Goal: Use online tool/utility: Utilize a website feature to perform a specific function

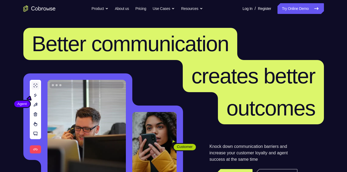
scroll to position [338, 0]
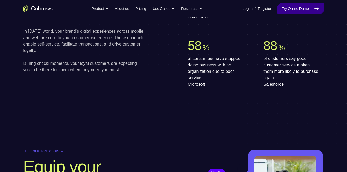
click at [287, 8] on link "Try Online Demo" at bounding box center [301, 8] width 46 height 11
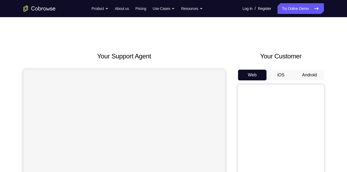
scroll to position [16, 0]
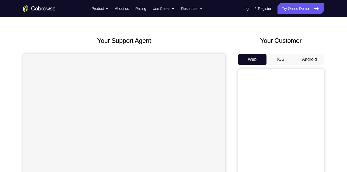
click at [305, 60] on button "Android" at bounding box center [310, 59] width 29 height 11
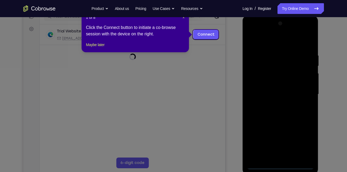
scroll to position [74, 0]
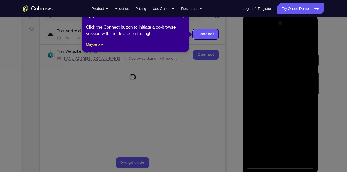
click at [251, 59] on icon at bounding box center [175, 86] width 351 height 172
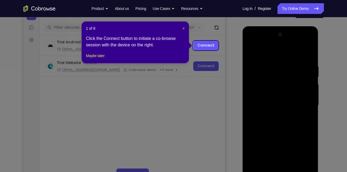
scroll to position [62, 0]
click at [183, 28] on span "×" at bounding box center [184, 29] width 2 height 4
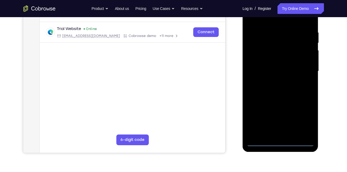
scroll to position [97, 0]
click at [280, 141] on div at bounding box center [281, 71] width 68 height 150
click at [275, 132] on div at bounding box center [281, 71] width 68 height 150
click at [296, 67] on div at bounding box center [281, 71] width 68 height 150
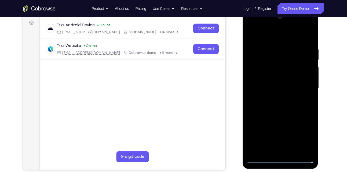
click at [306, 148] on div at bounding box center [281, 88] width 68 height 150
click at [303, 137] on div at bounding box center [281, 88] width 68 height 150
click at [278, 39] on div at bounding box center [281, 88] width 68 height 150
click at [303, 90] on div at bounding box center [281, 88] width 68 height 150
click at [275, 98] on div at bounding box center [281, 88] width 68 height 150
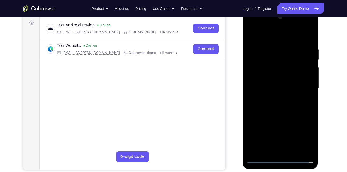
click at [272, 84] on div at bounding box center [281, 88] width 68 height 150
click at [265, 76] on div at bounding box center [281, 88] width 68 height 150
click at [269, 86] on div at bounding box center [281, 88] width 68 height 150
click at [268, 106] on div at bounding box center [281, 88] width 68 height 150
click at [279, 103] on div at bounding box center [281, 88] width 68 height 150
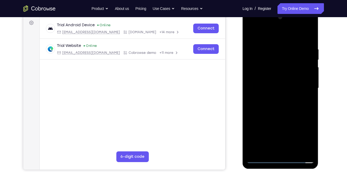
click at [308, 95] on div at bounding box center [281, 88] width 68 height 150
click at [309, 40] on div at bounding box center [281, 88] width 68 height 150
click at [271, 46] on div at bounding box center [281, 88] width 68 height 150
click at [308, 148] on div at bounding box center [281, 88] width 68 height 150
click at [309, 46] on div at bounding box center [281, 88] width 68 height 150
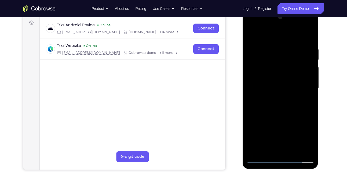
click at [305, 133] on div at bounding box center [281, 88] width 68 height 150
click at [308, 36] on div at bounding box center [281, 88] width 68 height 150
drag, startPoint x: 285, startPoint y: 110, endPoint x: 276, endPoint y: 89, distance: 22.1
click at [276, 89] on div at bounding box center [281, 88] width 68 height 150
click at [282, 43] on div at bounding box center [281, 88] width 68 height 150
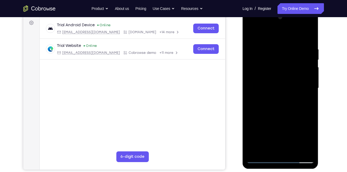
click at [258, 63] on div at bounding box center [281, 88] width 68 height 150
drag, startPoint x: 283, startPoint y: 55, endPoint x: 295, endPoint y: 114, distance: 60.5
click at [295, 114] on div at bounding box center [281, 88] width 68 height 150
click at [294, 52] on div at bounding box center [281, 88] width 68 height 150
click at [279, 115] on div at bounding box center [281, 88] width 68 height 150
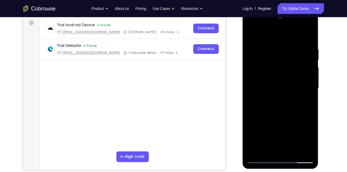
click at [252, 35] on div at bounding box center [281, 88] width 68 height 150
click at [269, 40] on div at bounding box center [281, 88] width 68 height 150
click at [270, 70] on div at bounding box center [281, 88] width 68 height 150
drag, startPoint x: 283, startPoint y: 91, endPoint x: 277, endPoint y: 73, distance: 18.9
click at [277, 73] on div at bounding box center [281, 88] width 68 height 150
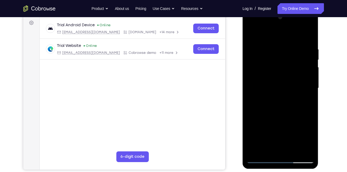
click at [251, 39] on div at bounding box center [281, 88] width 68 height 150
click at [266, 89] on div at bounding box center [281, 88] width 68 height 150
click at [264, 147] on div at bounding box center [281, 88] width 68 height 150
click at [259, 34] on div at bounding box center [281, 88] width 68 height 150
click at [258, 69] on div at bounding box center [281, 88] width 68 height 150
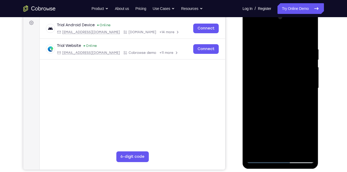
click at [295, 44] on div at bounding box center [281, 88] width 68 height 150
drag, startPoint x: 262, startPoint y: 90, endPoint x: 255, endPoint y: 53, distance: 37.8
click at [255, 53] on div at bounding box center [281, 88] width 68 height 150
click at [251, 35] on div at bounding box center [281, 88] width 68 height 150
click at [266, 41] on div at bounding box center [281, 88] width 68 height 150
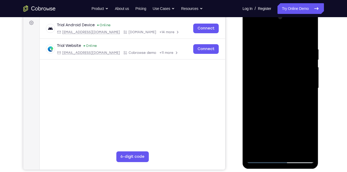
drag, startPoint x: 264, startPoint y: 86, endPoint x: 258, endPoint y: 48, distance: 38.3
click at [258, 48] on div at bounding box center [281, 88] width 68 height 150
click at [265, 52] on div at bounding box center [281, 88] width 68 height 150
click at [266, 149] on div at bounding box center [281, 88] width 68 height 150
click at [309, 139] on div at bounding box center [281, 88] width 68 height 150
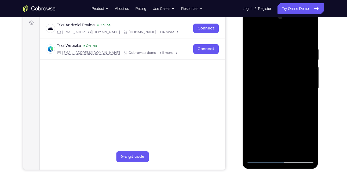
click at [309, 139] on div at bounding box center [281, 88] width 68 height 150
click at [309, 103] on div at bounding box center [281, 88] width 68 height 150
click at [251, 35] on div at bounding box center [281, 88] width 68 height 150
click at [252, 33] on div at bounding box center [281, 88] width 68 height 150
click at [253, 34] on div at bounding box center [281, 88] width 68 height 150
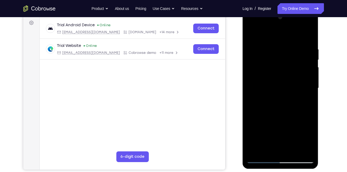
click at [309, 32] on div at bounding box center [281, 88] width 68 height 150
click at [261, 39] on div at bounding box center [281, 88] width 68 height 150
click at [252, 34] on div at bounding box center [281, 88] width 68 height 150
drag, startPoint x: 272, startPoint y: 57, endPoint x: 274, endPoint y: 131, distance: 73.9
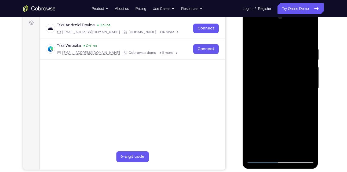
click at [274, 131] on div at bounding box center [281, 88] width 68 height 150
click at [305, 44] on div at bounding box center [281, 88] width 68 height 150
click at [301, 147] on div at bounding box center [281, 88] width 68 height 150
click at [311, 133] on div at bounding box center [281, 88] width 68 height 150
drag, startPoint x: 255, startPoint y: 127, endPoint x: 294, endPoint y: 128, distance: 39.2
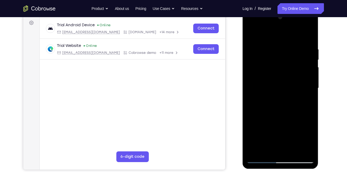
click at [294, 128] on div at bounding box center [281, 88] width 68 height 150
click at [306, 129] on div at bounding box center [281, 88] width 68 height 150
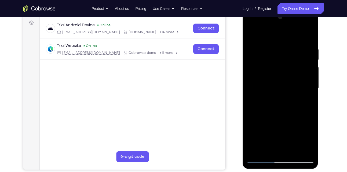
click at [306, 129] on div at bounding box center [281, 88] width 68 height 150
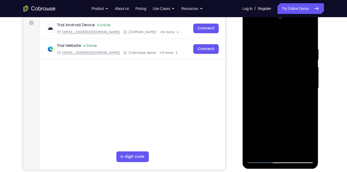
click at [306, 129] on div at bounding box center [281, 88] width 68 height 150
click at [294, 59] on div at bounding box center [281, 88] width 68 height 150
click at [309, 36] on div at bounding box center [281, 88] width 68 height 150
click at [294, 150] on div at bounding box center [281, 88] width 68 height 150
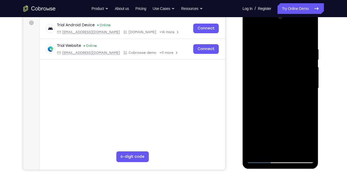
click at [273, 110] on div at bounding box center [281, 88] width 68 height 150
click at [271, 148] on div at bounding box center [281, 88] width 68 height 150
click at [253, 33] on div at bounding box center [281, 88] width 68 height 150
drag, startPoint x: 275, startPoint y: 109, endPoint x: 265, endPoint y: 71, distance: 39.8
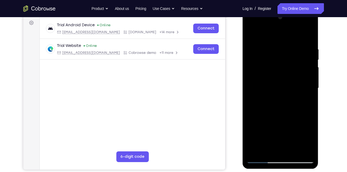
click at [265, 71] on div at bounding box center [281, 88] width 68 height 150
drag, startPoint x: 271, startPoint y: 124, endPoint x: 261, endPoint y: 63, distance: 61.8
click at [261, 63] on div at bounding box center [281, 88] width 68 height 150
drag, startPoint x: 282, startPoint y: 123, endPoint x: 267, endPoint y: 75, distance: 49.6
click at [267, 75] on div at bounding box center [281, 88] width 68 height 150
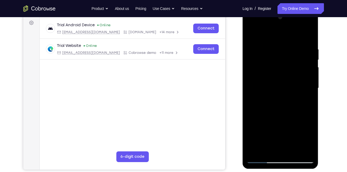
drag, startPoint x: 261, startPoint y: 57, endPoint x: 262, endPoint y: 135, distance: 77.4
click at [262, 135] on div at bounding box center [281, 88] width 68 height 150
drag, startPoint x: 263, startPoint y: 63, endPoint x: 272, endPoint y: 119, distance: 56.3
click at [272, 119] on div at bounding box center [281, 88] width 68 height 150
click at [311, 100] on div at bounding box center [281, 88] width 68 height 150
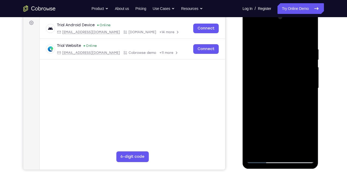
click at [251, 147] on div at bounding box center [281, 88] width 68 height 150
click at [311, 98] on div at bounding box center [281, 88] width 68 height 150
click at [249, 99] on div at bounding box center [281, 88] width 68 height 150
click at [312, 97] on div at bounding box center [281, 88] width 68 height 150
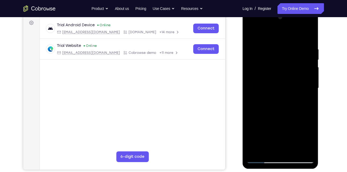
click at [312, 97] on div at bounding box center [281, 88] width 68 height 150
drag, startPoint x: 303, startPoint y: 122, endPoint x: 282, endPoint y: 59, distance: 66.7
click at [282, 59] on div at bounding box center [281, 88] width 68 height 150
